Goal: Communication & Community: Answer question/provide support

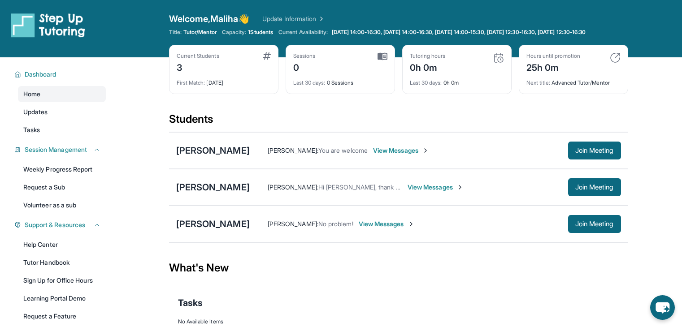
scroll to position [67, 0]
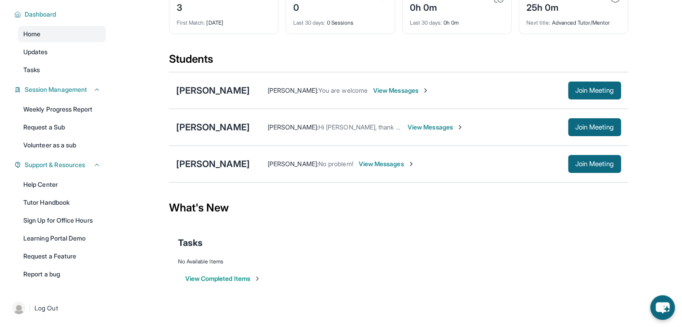
click at [373, 92] on span "View Messages" at bounding box center [401, 90] width 56 height 9
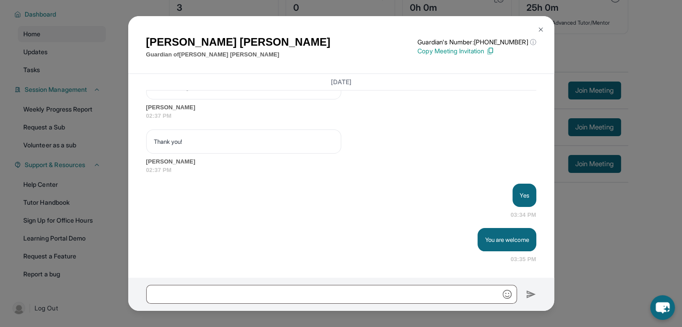
scroll to position [956, 0]
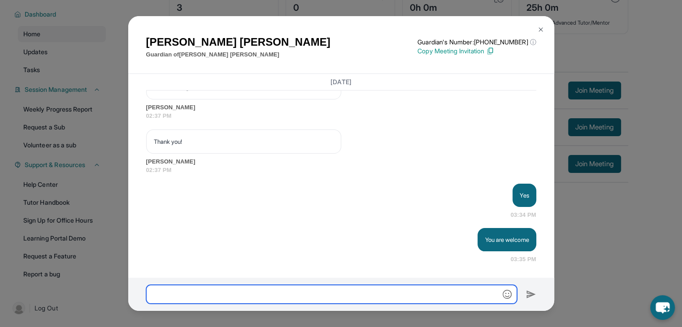
click at [198, 290] on input "text" at bounding box center [331, 294] width 371 height 19
paste input "**********"
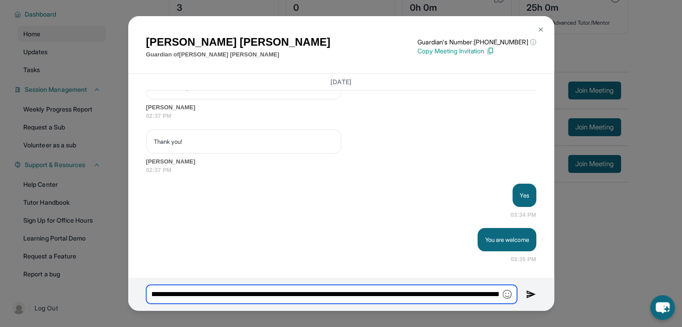
scroll to position [0, 0]
click at [308, 295] on input "**********" at bounding box center [331, 294] width 371 height 19
click at [313, 294] on input "**********" at bounding box center [331, 294] width 371 height 19
click at [150, 293] on input "**********" at bounding box center [331, 294] width 371 height 19
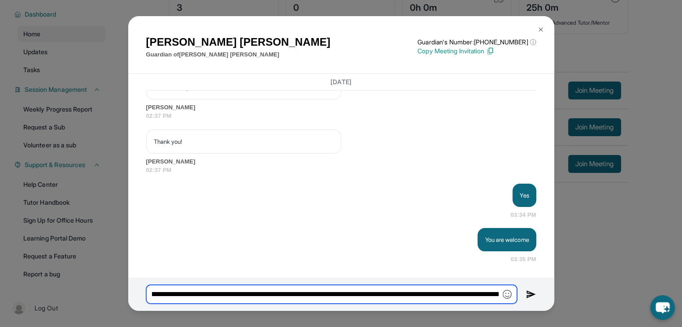
click at [398, 295] on input "**********" at bounding box center [331, 294] width 371 height 19
type input "**********"
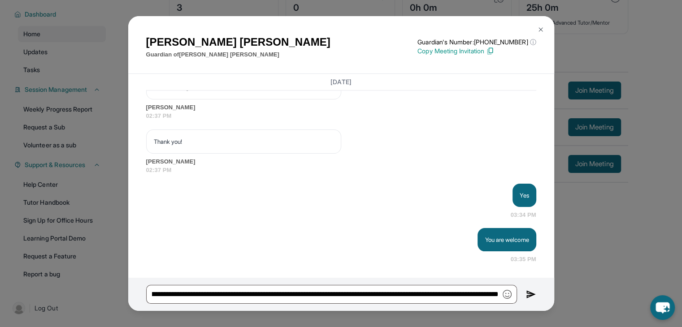
scroll to position [0, 0]
click at [530, 295] on img at bounding box center [531, 294] width 10 height 11
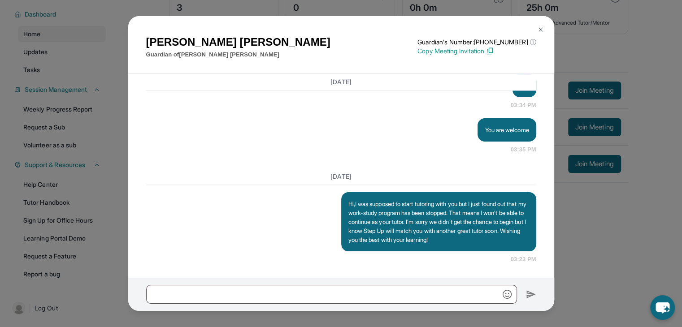
scroll to position [1075, 0]
drag, startPoint x: 395, startPoint y: 210, endPoint x: 375, endPoint y: 229, distance: 27.3
click at [375, 229] on p "Hi,I was supposed to start tutoring with you but I just found out that my work-…" at bounding box center [438, 222] width 181 height 45
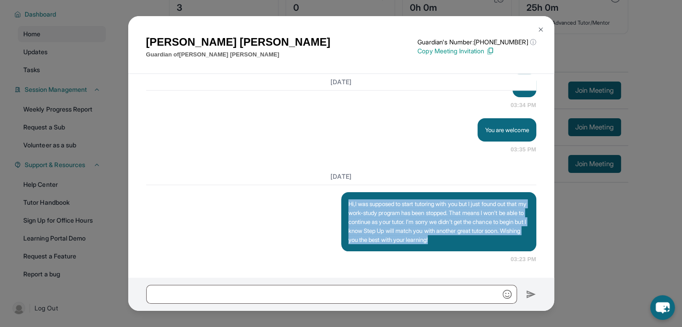
drag, startPoint x: 343, startPoint y: 192, endPoint x: 376, endPoint y: 239, distance: 56.9
click at [376, 239] on div "Hi,I was supposed to start tutoring with you but I just found out that my work-…" at bounding box center [438, 221] width 195 height 59
copy p "Hi,I was supposed to start tutoring with you but I just found out that my work-…"
click at [276, 232] on div "Hi,I was supposed to start tutoring with you but I just found out that my work-…" at bounding box center [341, 228] width 390 height 72
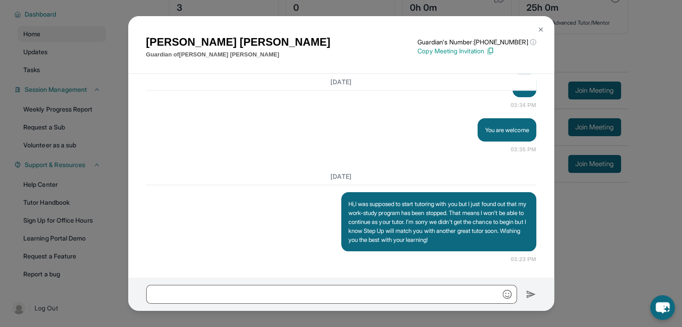
click at [542, 29] on img at bounding box center [540, 29] width 7 height 7
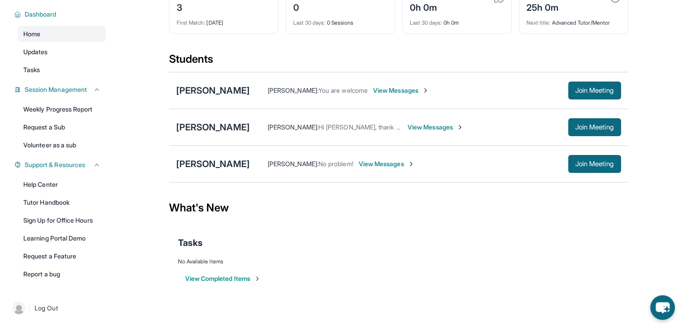
click at [432, 130] on span "View Messages" at bounding box center [436, 127] width 56 height 9
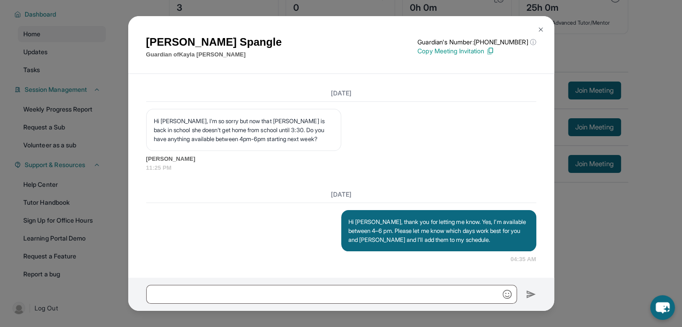
scroll to position [754, 0]
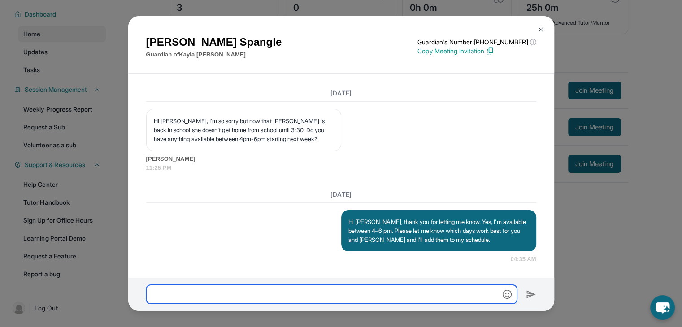
click at [230, 296] on input "text" at bounding box center [331, 294] width 371 height 19
paste input "**********"
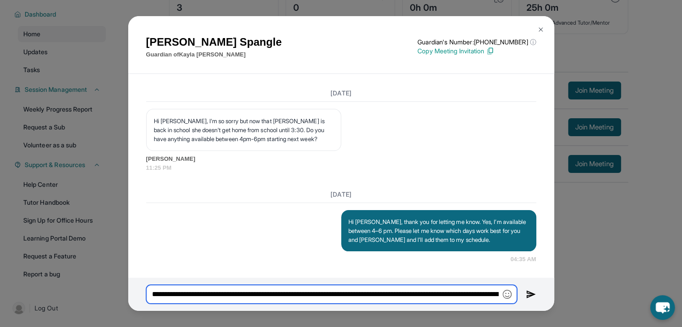
scroll to position [0, 712]
type input "**********"
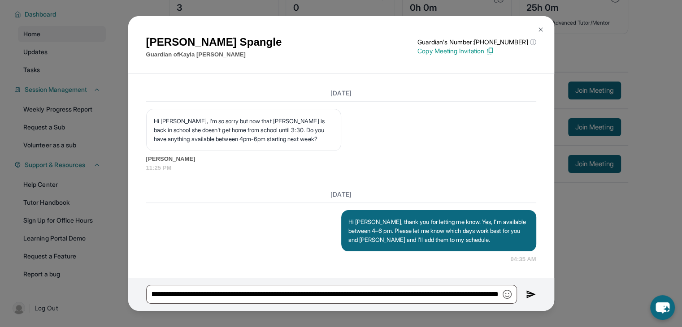
scroll to position [0, 0]
click at [527, 295] on img at bounding box center [531, 294] width 10 height 11
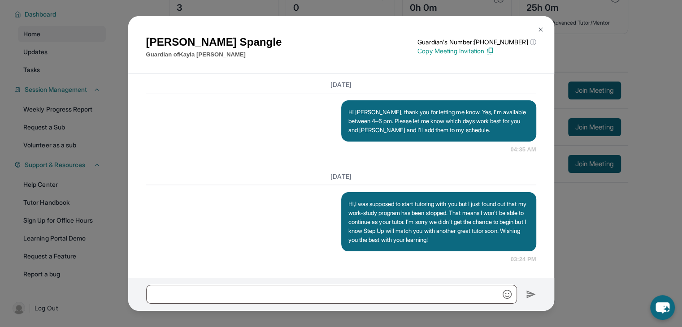
scroll to position [873, 0]
click at [542, 24] on button at bounding box center [541, 30] width 18 height 18
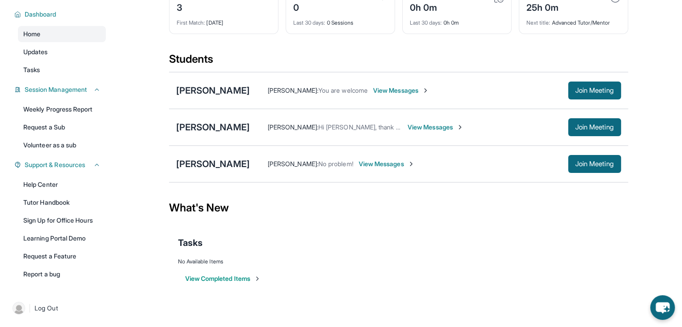
click at [377, 163] on span "View Messages" at bounding box center [387, 164] width 56 height 9
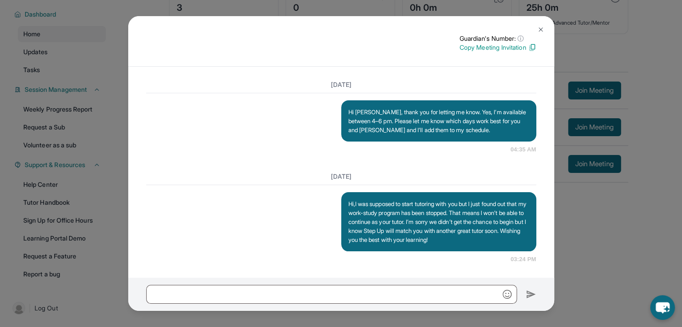
scroll to position [857, 0]
click at [541, 23] on button at bounding box center [541, 30] width 18 height 18
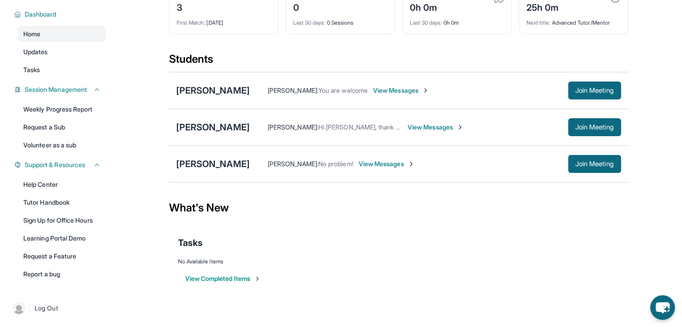
click at [395, 92] on span "View Messages" at bounding box center [401, 90] width 56 height 9
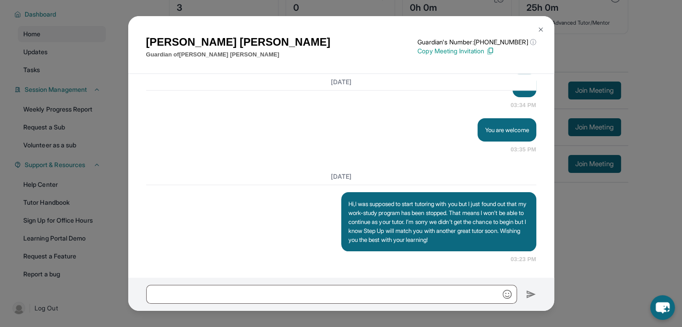
scroll to position [1075, 0]
click at [538, 30] on img at bounding box center [540, 29] width 7 height 7
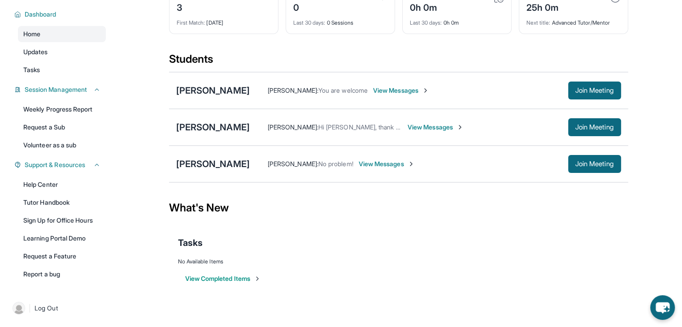
click at [387, 94] on span "View Messages" at bounding box center [401, 90] width 56 height 9
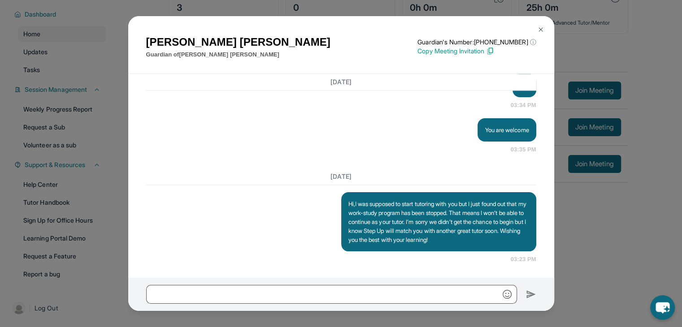
click at [541, 29] on img at bounding box center [540, 29] width 7 height 7
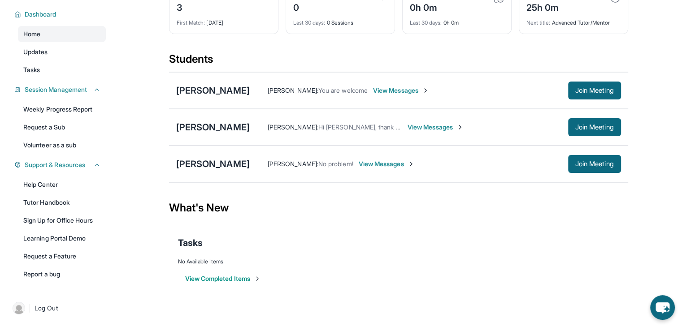
click at [414, 128] on span "View Messages" at bounding box center [436, 127] width 56 height 9
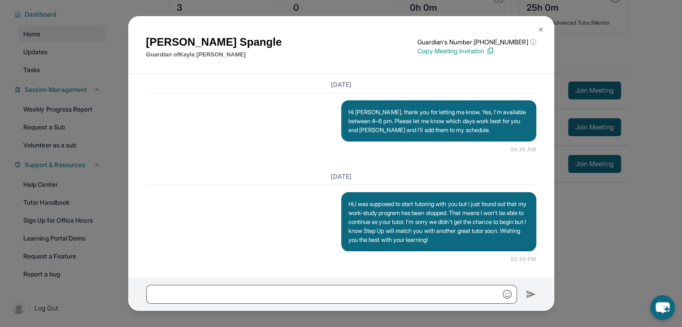
scroll to position [873, 0]
click at [541, 29] on img at bounding box center [540, 29] width 7 height 7
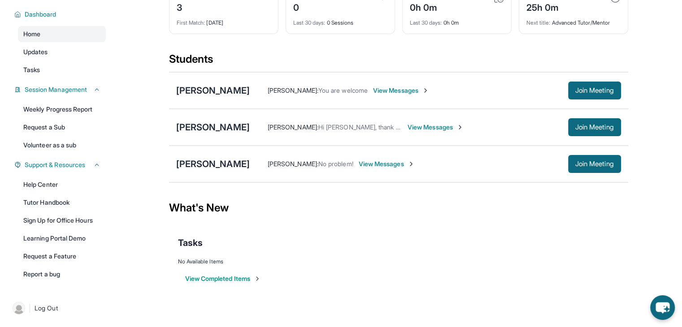
click at [365, 167] on span "View Messages" at bounding box center [387, 164] width 56 height 9
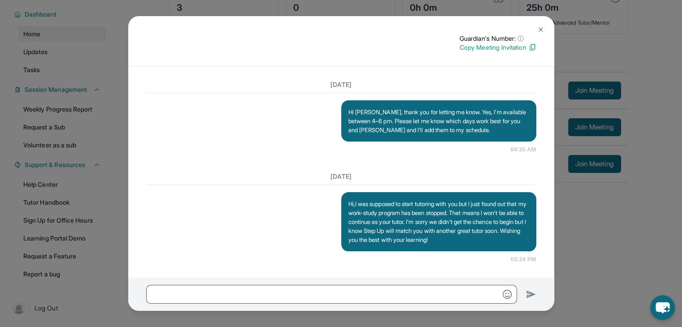
scroll to position [857, 0]
click at [543, 27] on img at bounding box center [540, 29] width 7 height 7
